Goal: Book appointment/travel/reservation

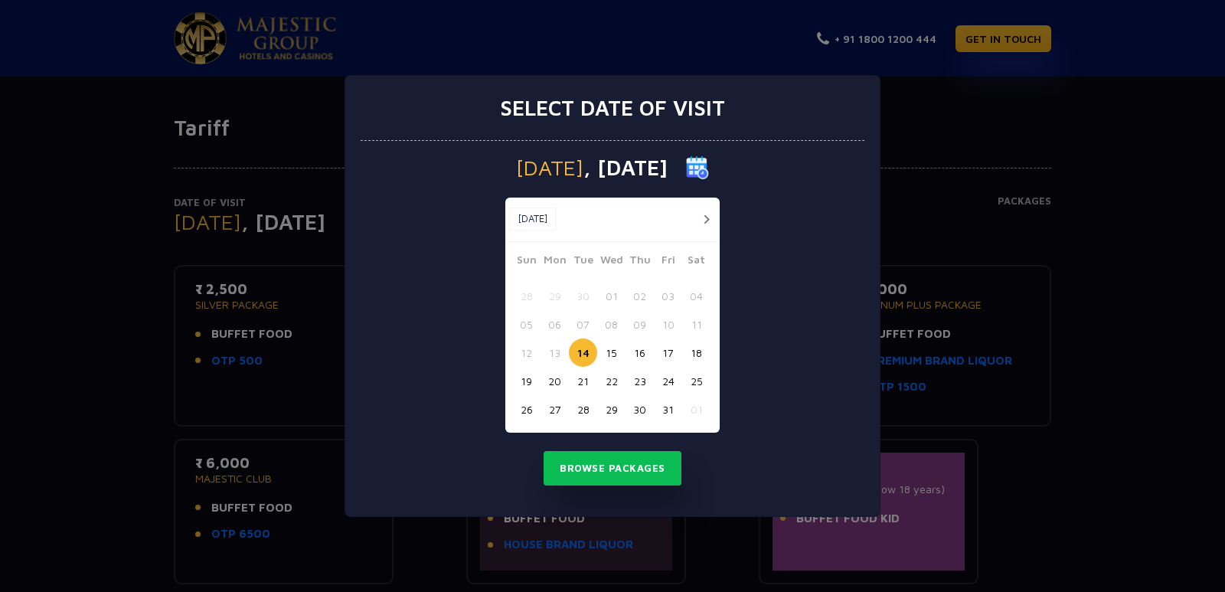
click at [667, 384] on button "24" at bounding box center [668, 381] width 28 height 28
click at [551, 404] on button "27" at bounding box center [554, 409] width 28 height 28
click at [584, 471] on button "Browse Packages" at bounding box center [612, 468] width 138 height 35
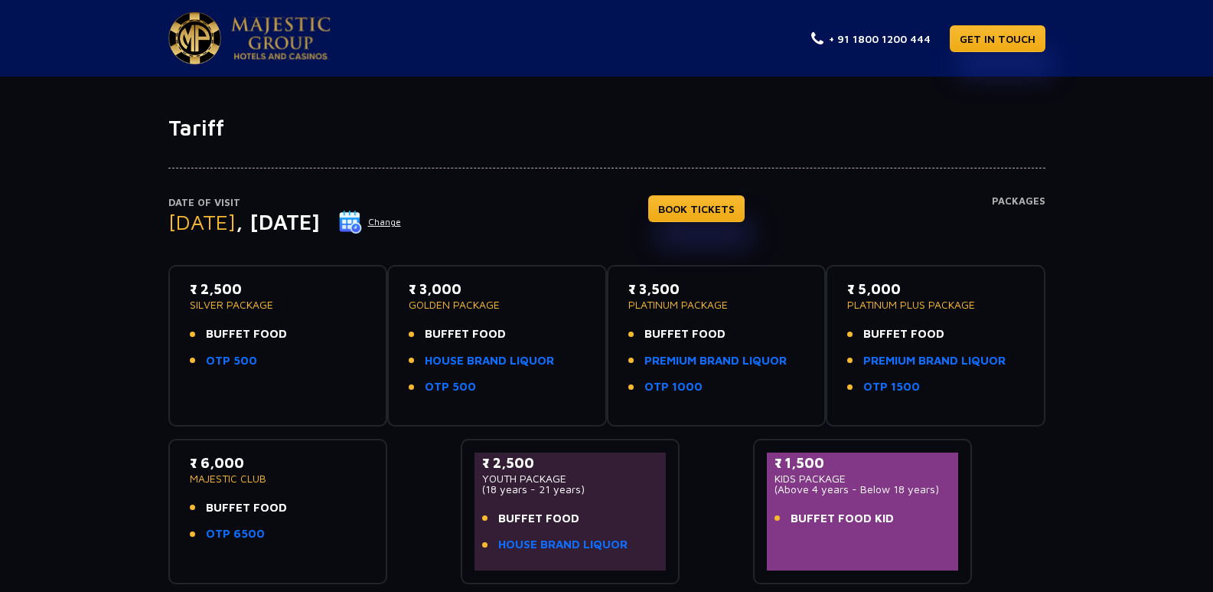
scroll to position [77, 0]
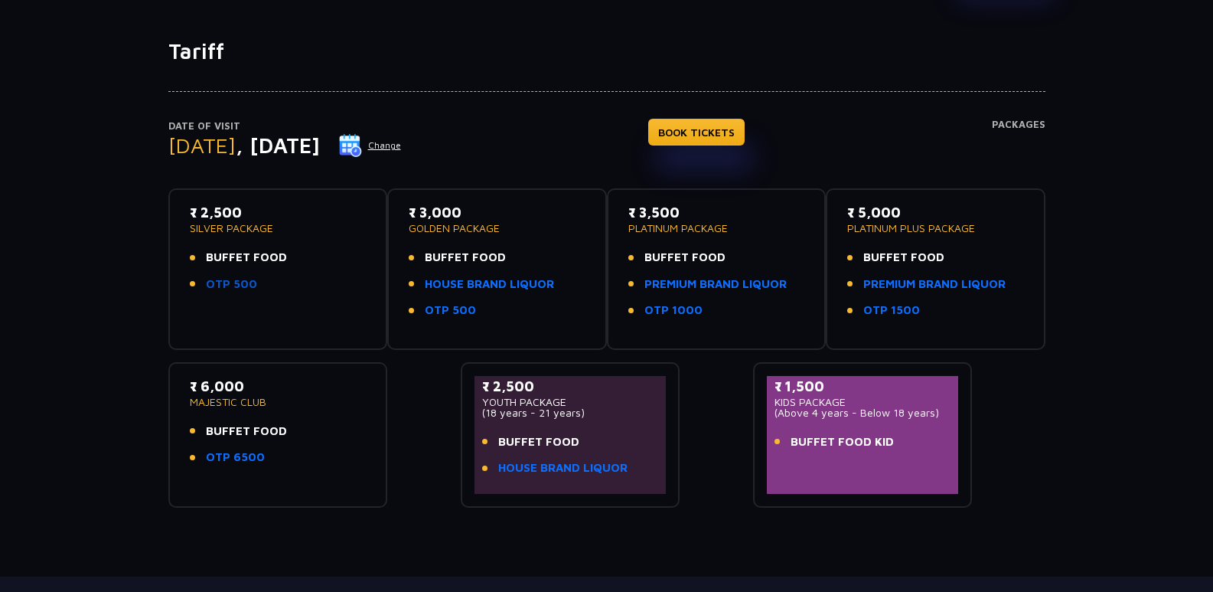
click at [224, 287] on link "OTP 500" at bounding box center [231, 285] width 51 height 18
click at [320, 145] on span ", [DATE]" at bounding box center [278, 144] width 84 height 25
click at [362, 147] on img at bounding box center [350, 145] width 23 height 23
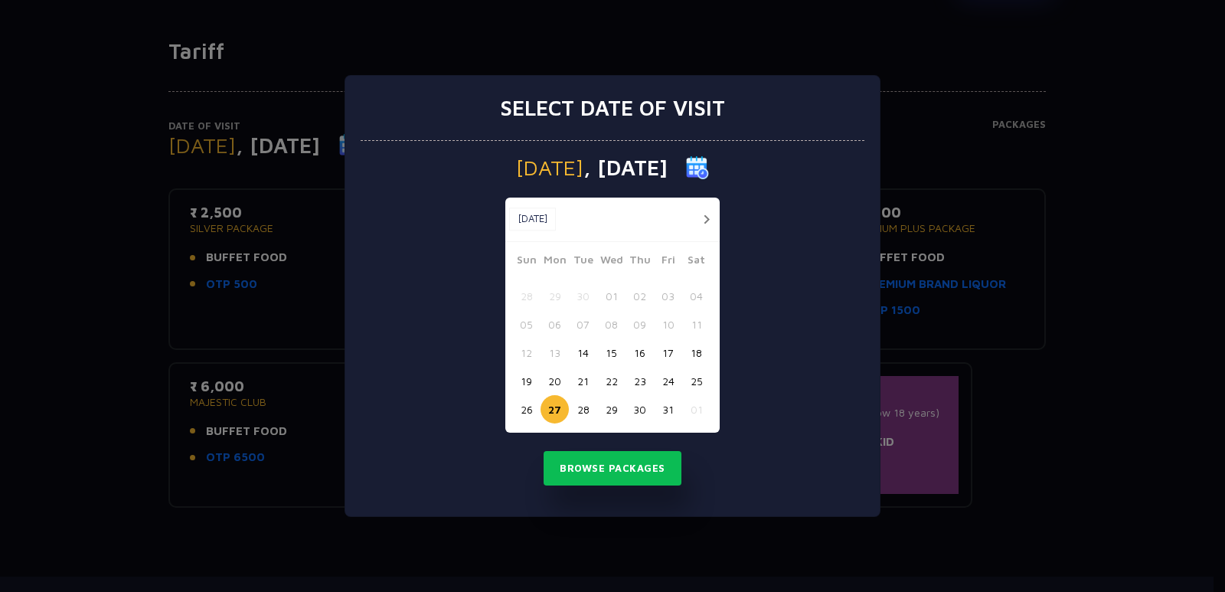
click at [663, 378] on button "24" at bounding box center [668, 381] width 28 height 28
click at [615, 472] on button "Browse Packages" at bounding box center [612, 468] width 138 height 35
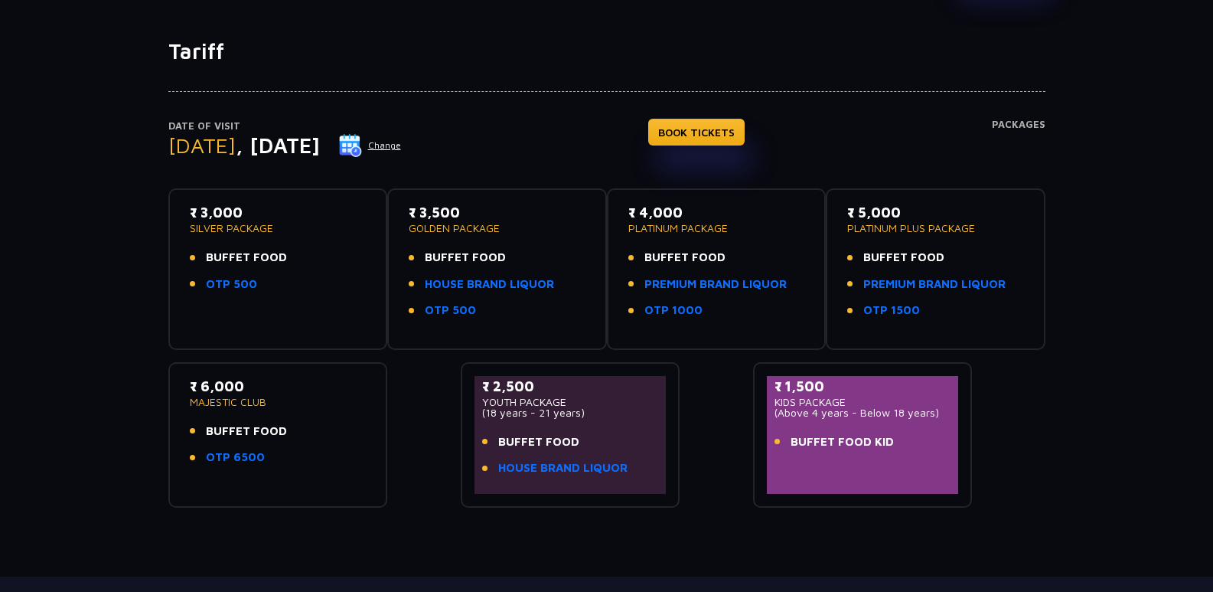
click at [402, 142] on button "Change" at bounding box center [370, 145] width 64 height 24
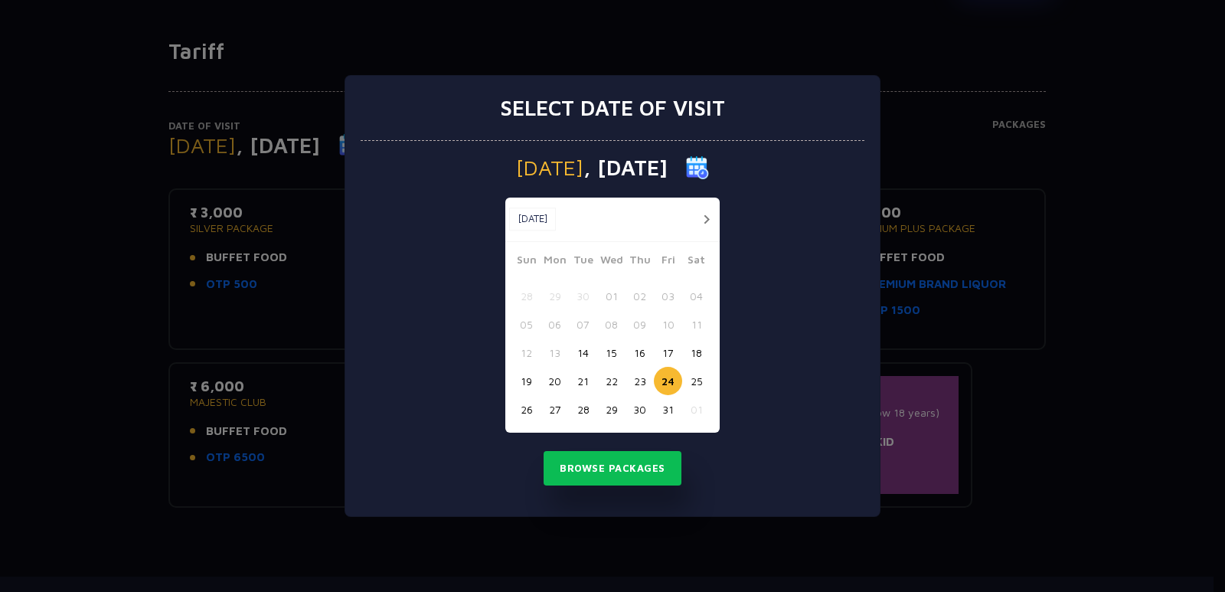
click at [529, 407] on button "26" at bounding box center [526, 409] width 28 height 28
drag, startPoint x: 573, startPoint y: 467, endPoint x: 566, endPoint y: 441, distance: 26.9
click at [574, 467] on button "Browse Packages" at bounding box center [612, 468] width 138 height 35
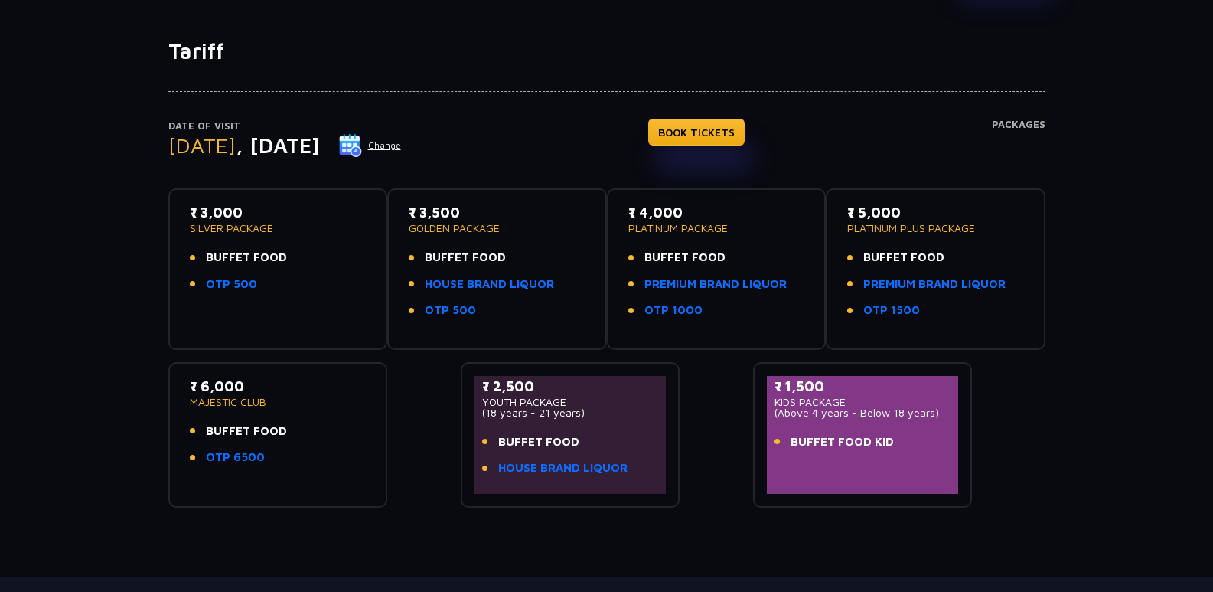
click at [557, 150] on div "Date of Visit [DATE] Change BOOK TICKETS Packages" at bounding box center [606, 154] width 877 height 70
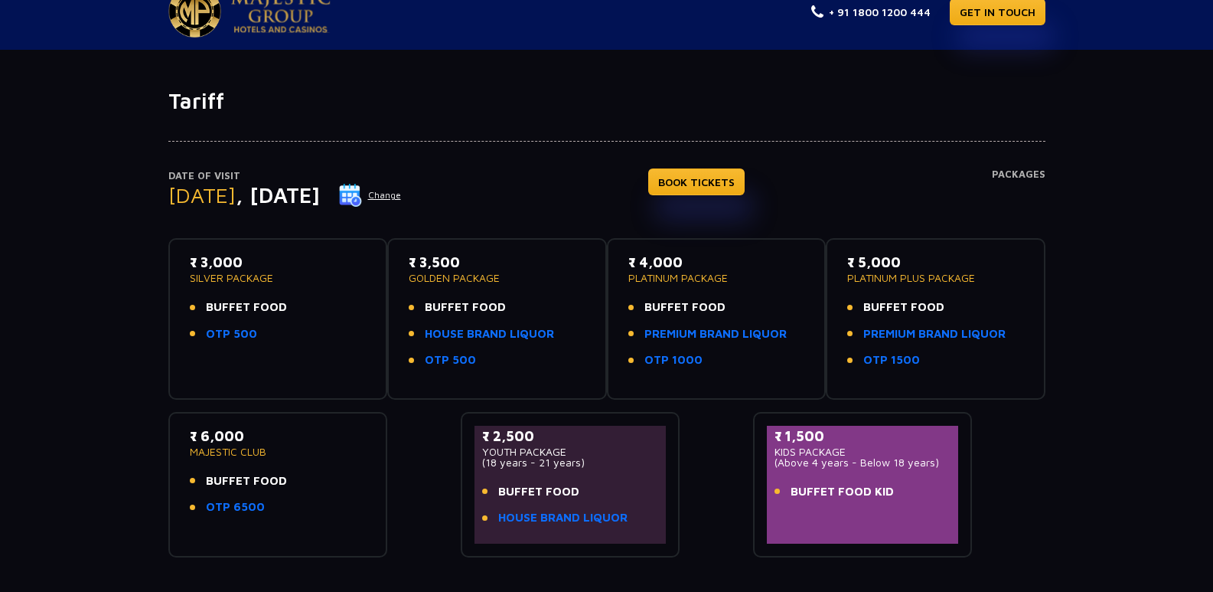
scroll to position [0, 0]
